Goal: Task Accomplishment & Management: Manage account settings

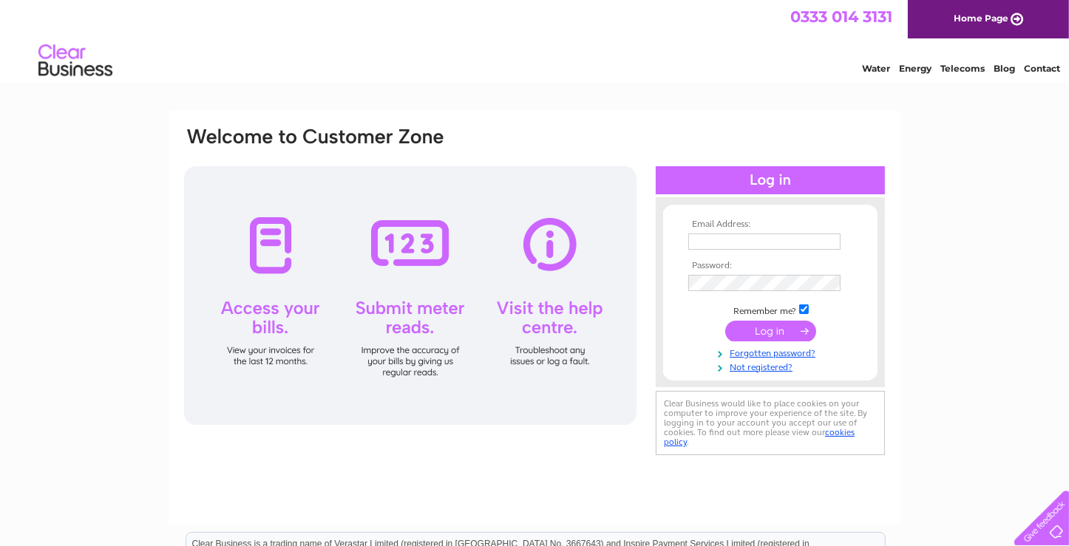
type input "info@brownandblacks.com"
click at [759, 332] on input "submit" at bounding box center [770, 331] width 91 height 21
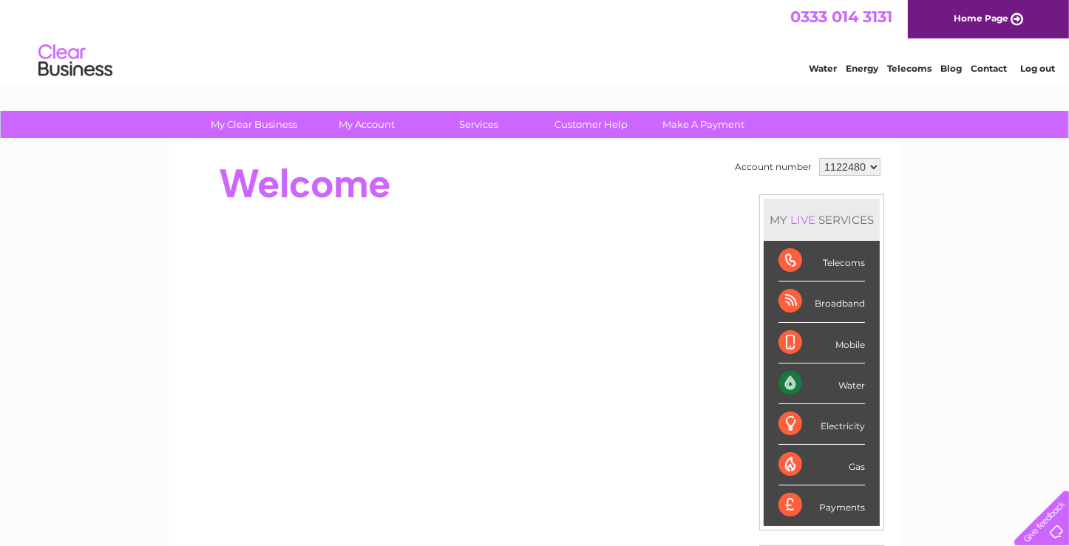
click at [857, 381] on div "Water" at bounding box center [821, 384] width 86 height 41
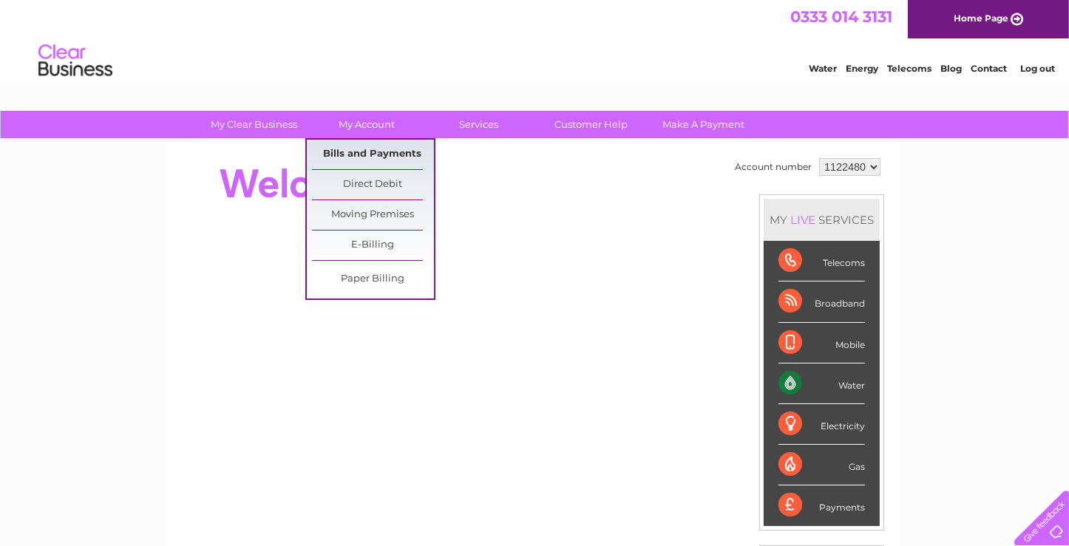
click at [336, 151] on link "Bills and Payments" at bounding box center [373, 155] width 122 height 30
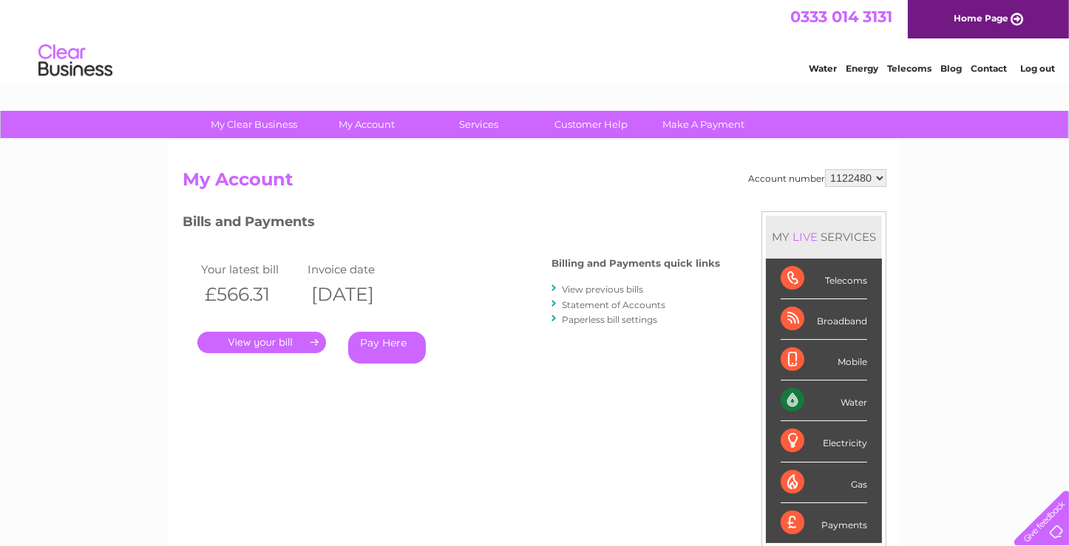
click at [266, 341] on link "." at bounding box center [261, 342] width 129 height 21
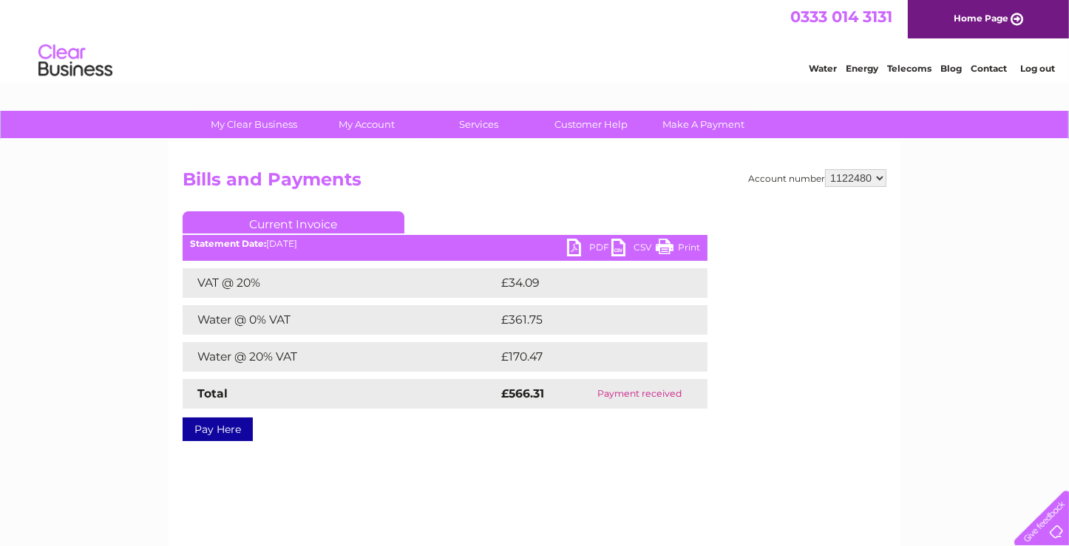
click at [600, 245] on link "PDF" at bounding box center [589, 249] width 44 height 21
click at [521, 184] on h2 "Bills and Payments" at bounding box center [535, 183] width 704 height 28
click at [1036, 74] on li "Log out" at bounding box center [1038, 68] width 44 height 18
click at [1036, 69] on link "Log out" at bounding box center [1037, 68] width 35 height 11
